Goal: Check status

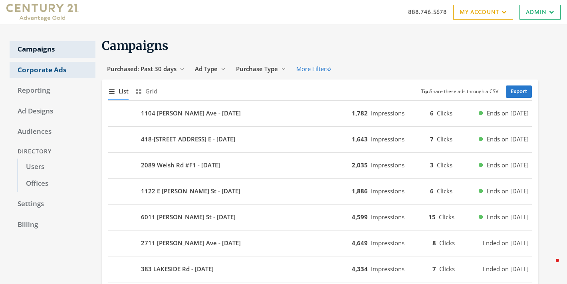
click at [37, 73] on link "Corporate Ads" at bounding box center [53, 70] width 86 height 17
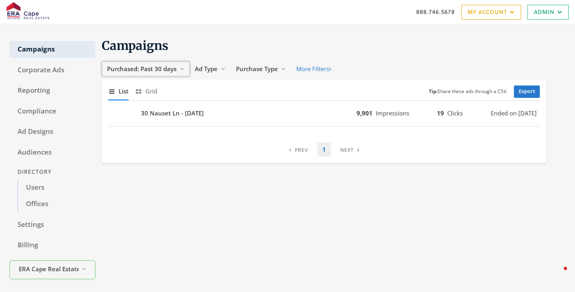
click at [157, 72] on span "Purchased: Past 30 days" at bounding box center [142, 69] width 70 height 8
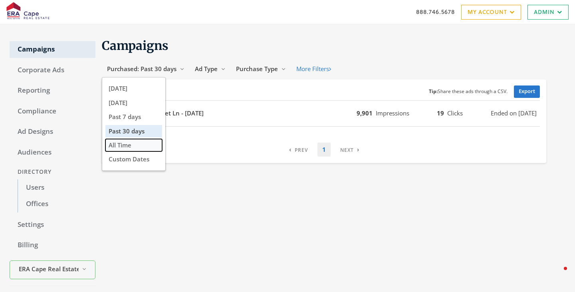
click at [129, 145] on span "All Time" at bounding box center [120, 145] width 23 height 8
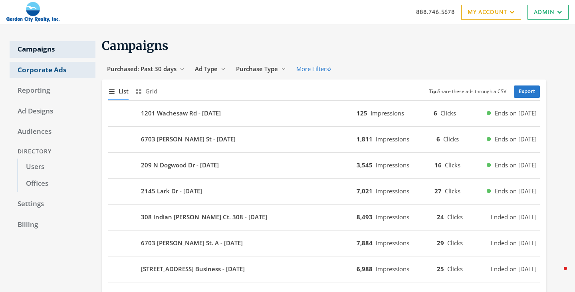
click at [48, 78] on link "Corporate Ads" at bounding box center [53, 70] width 86 height 17
